Goal: Transaction & Acquisition: Book appointment/travel/reservation

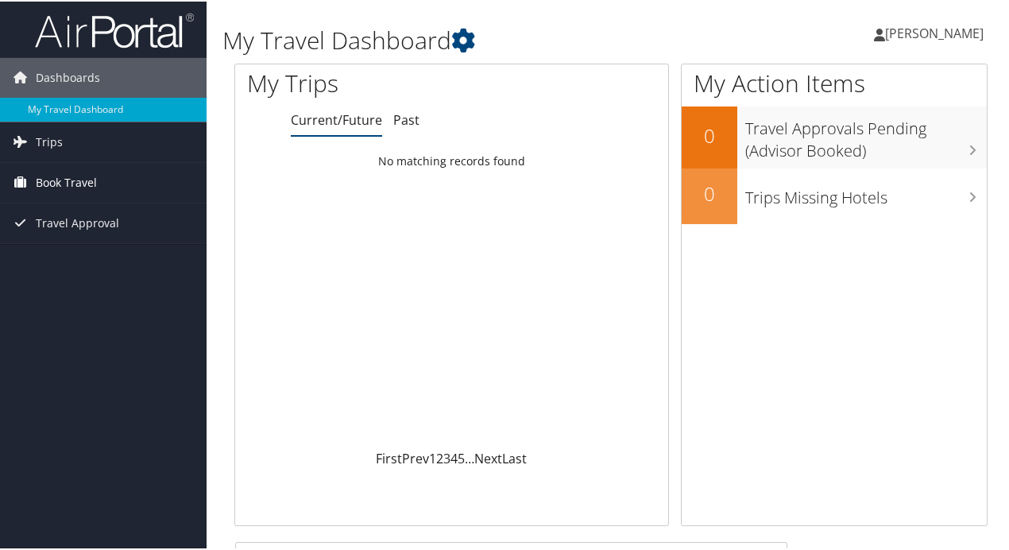
click at [44, 172] on span "Book Travel" at bounding box center [66, 181] width 61 height 40
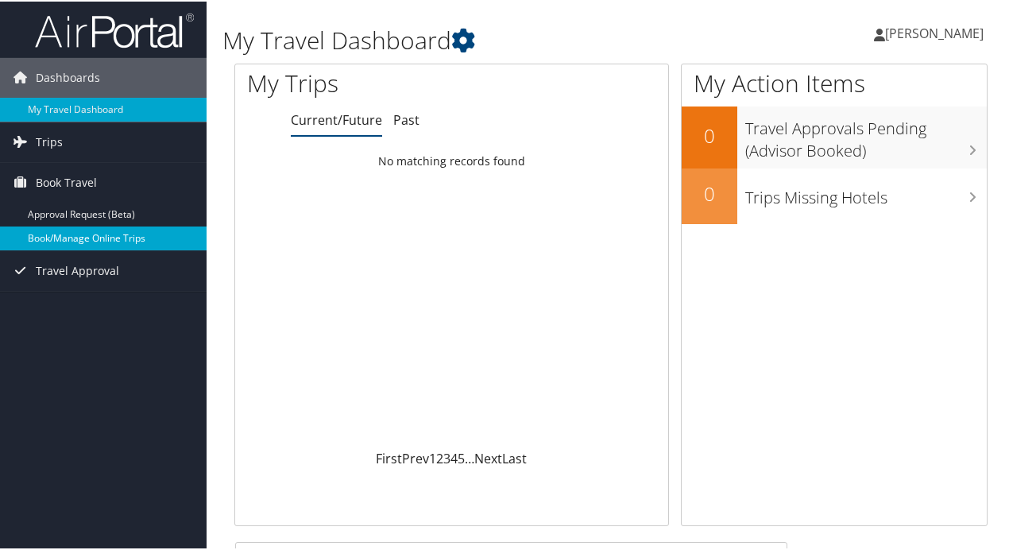
click at [144, 235] on link "Book/Manage Online Trips" at bounding box center [103, 237] width 206 height 24
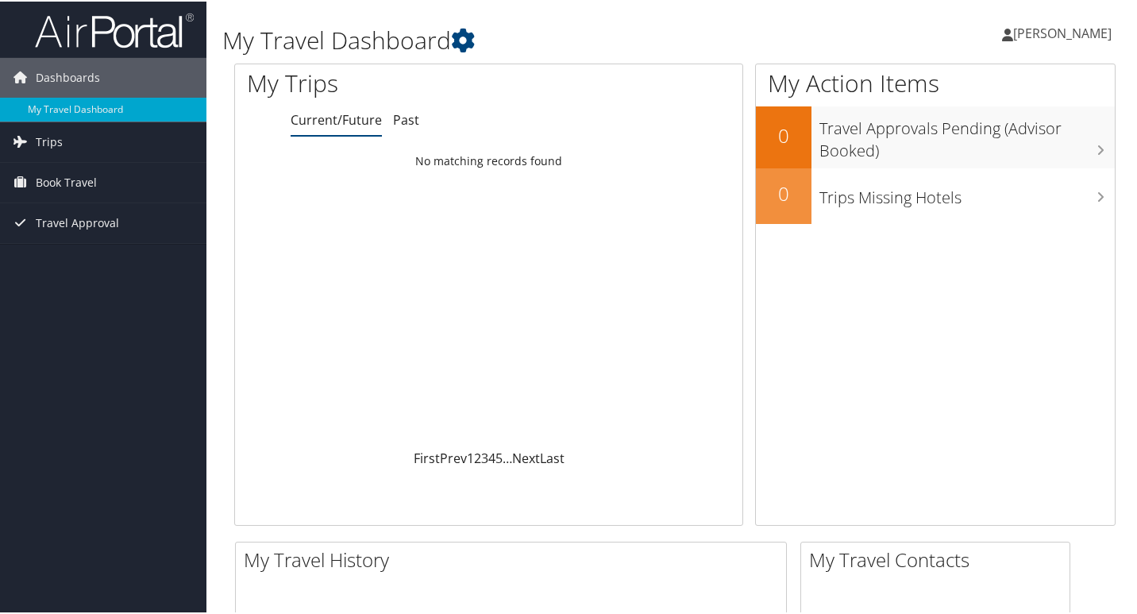
click at [1063, 36] on span "[PERSON_NAME]" at bounding box center [1062, 31] width 98 height 17
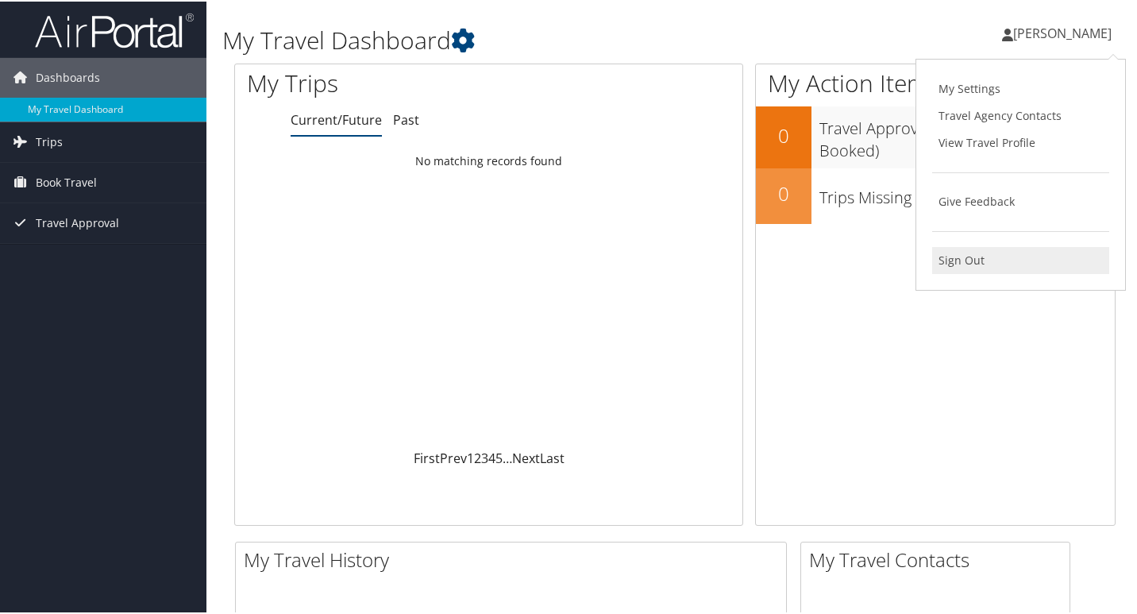
click at [975, 249] on link "Sign Out" at bounding box center [1020, 258] width 177 height 27
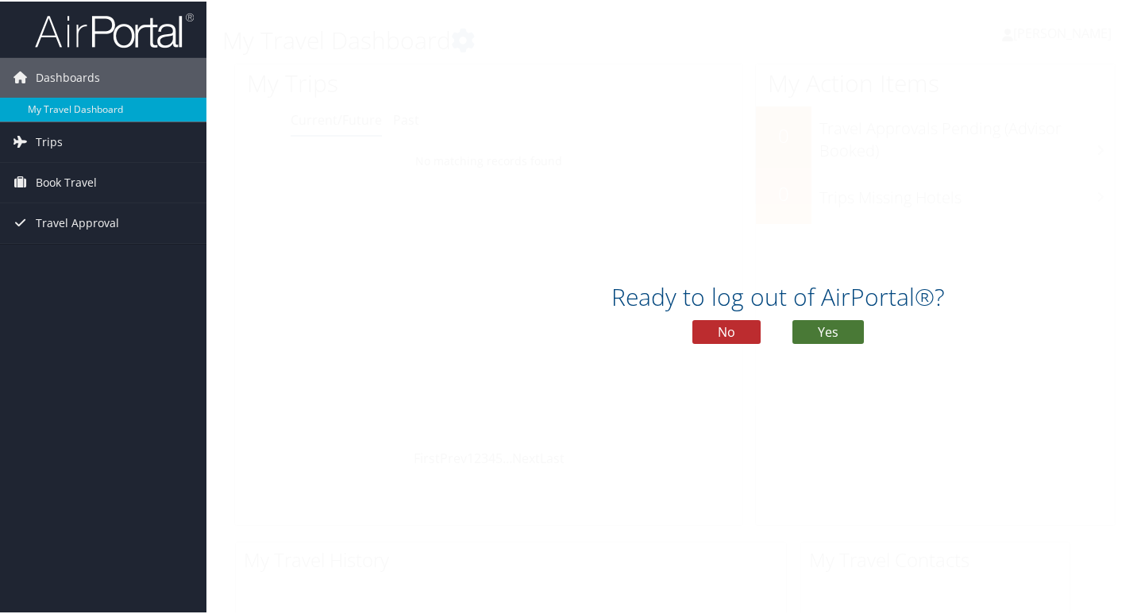
click at [823, 330] on button "Yes" at bounding box center [828, 330] width 71 height 24
